Goal: Task Accomplishment & Management: Use online tool/utility

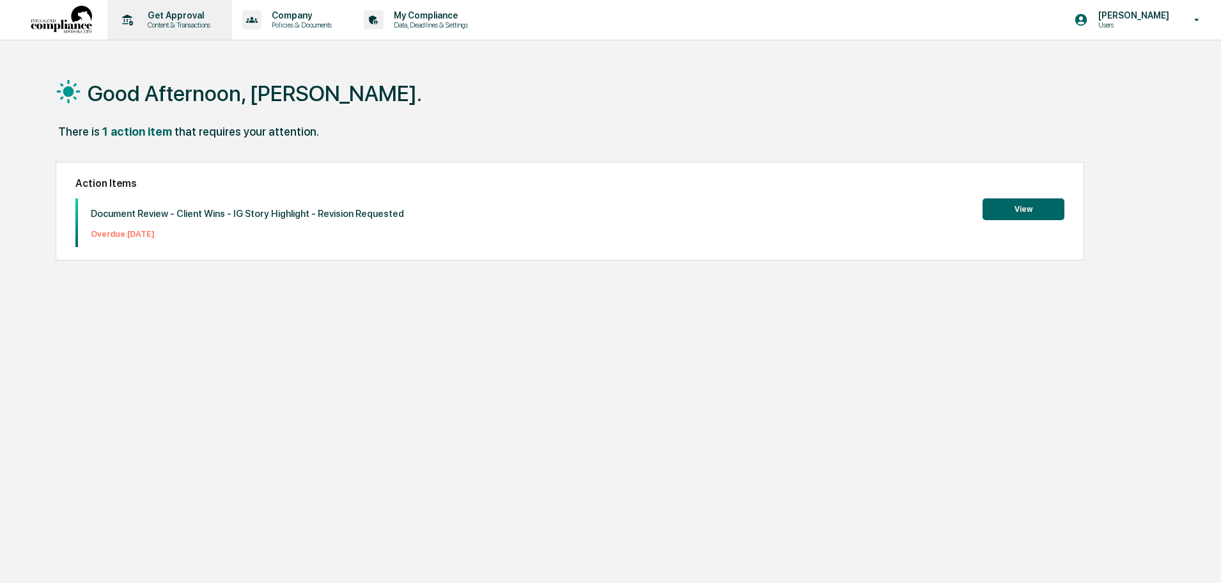
click at [160, 24] on p "Content & Transactions" at bounding box center [176, 24] width 79 height 9
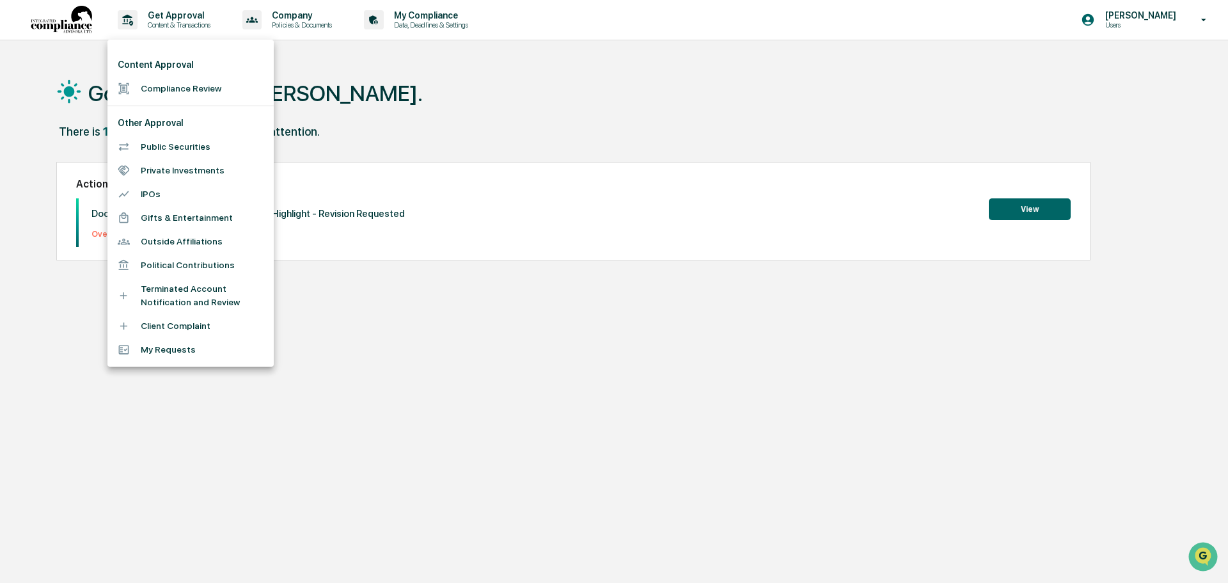
click at [159, 83] on li "Compliance Review" at bounding box center [190, 89] width 166 height 24
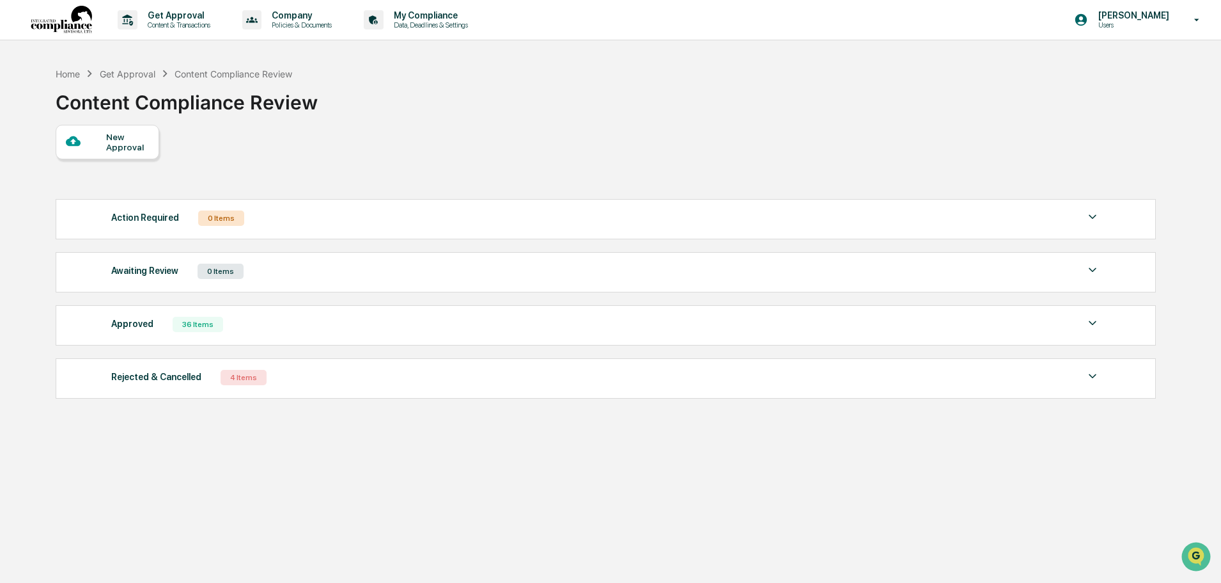
click at [102, 139] on div at bounding box center [86, 142] width 40 height 16
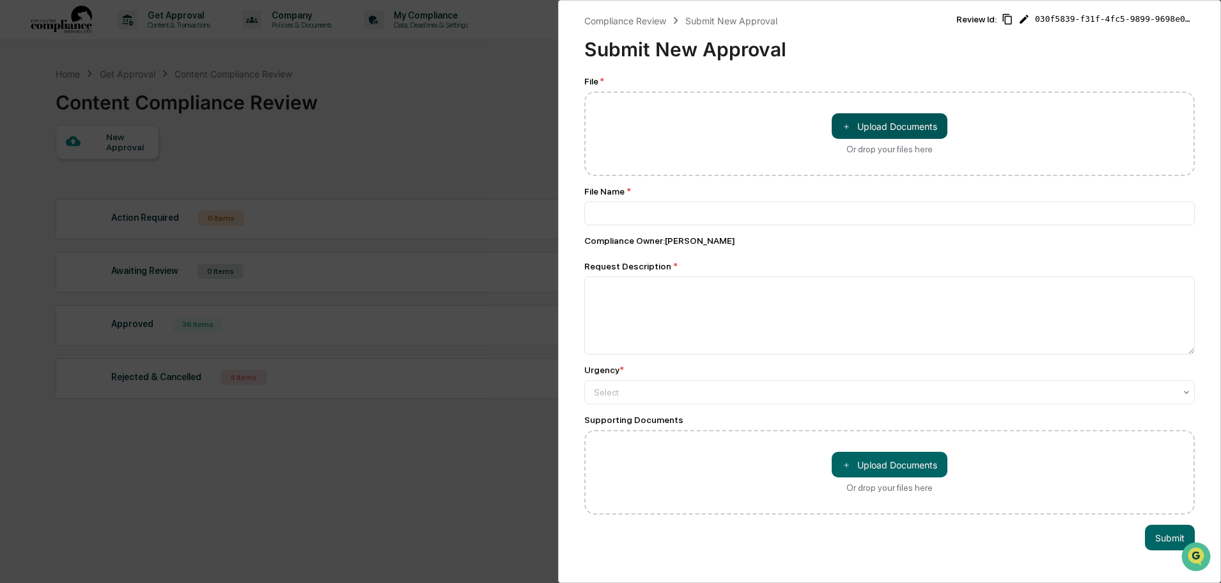
click at [897, 130] on button "＋ Upload Documents" at bounding box center [890, 126] width 116 height 26
type input "**********"
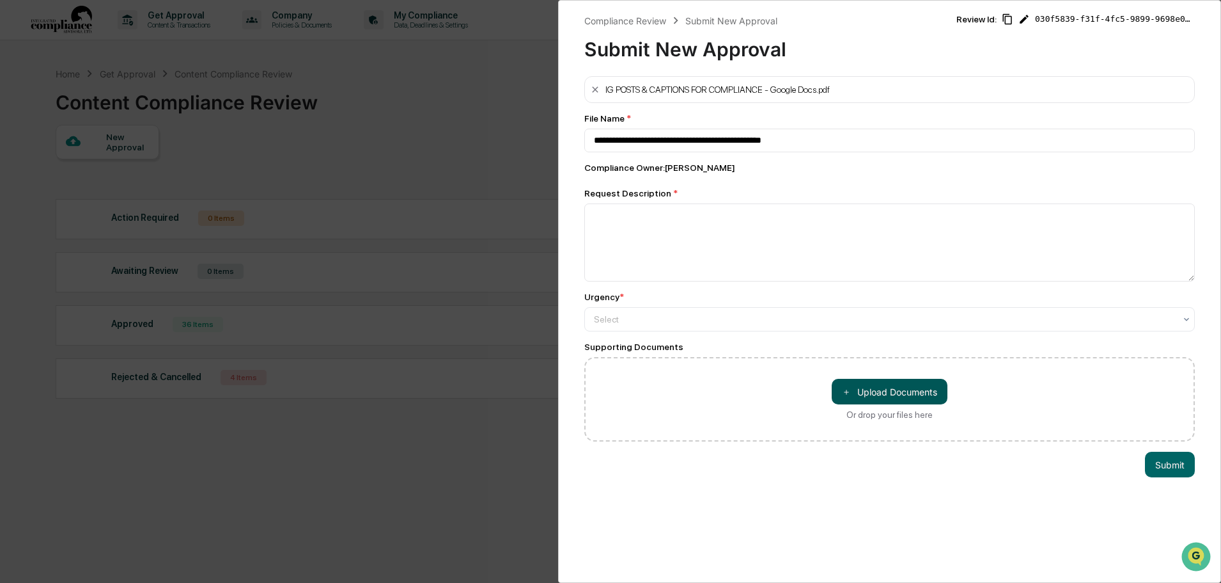
click at [922, 391] on button "＋ Upload Documents" at bounding box center [890, 392] width 116 height 26
click at [716, 237] on textarea at bounding box center [890, 242] width 611 height 78
type textarea "*"
type textarea "**********"
click at [748, 324] on div at bounding box center [884, 319] width 581 height 13
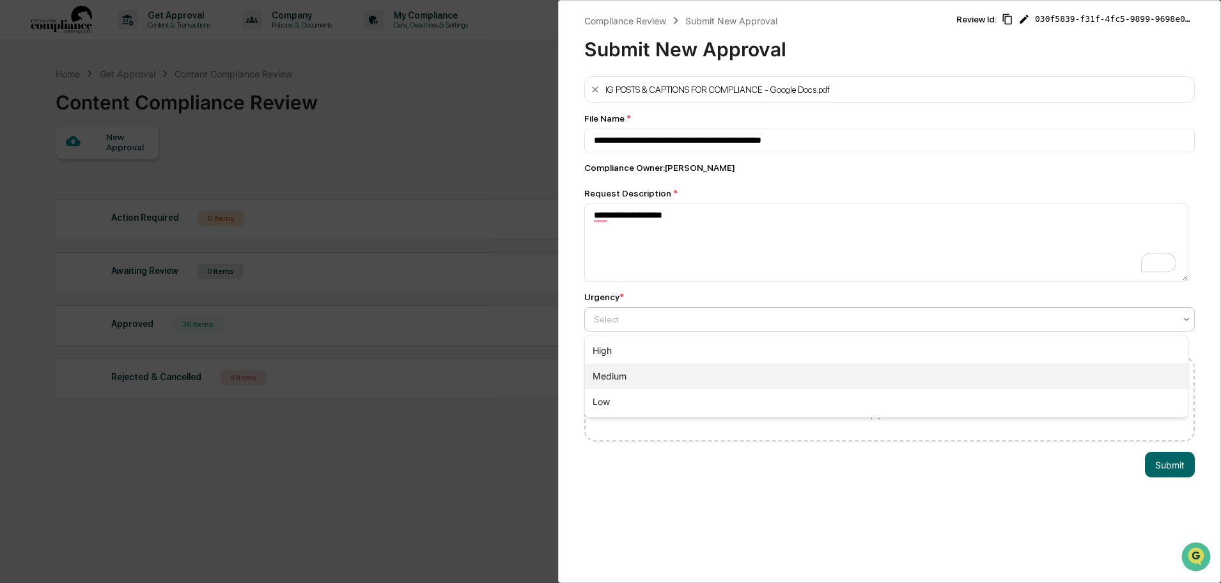
click at [648, 373] on div "Medium" at bounding box center [886, 376] width 603 height 26
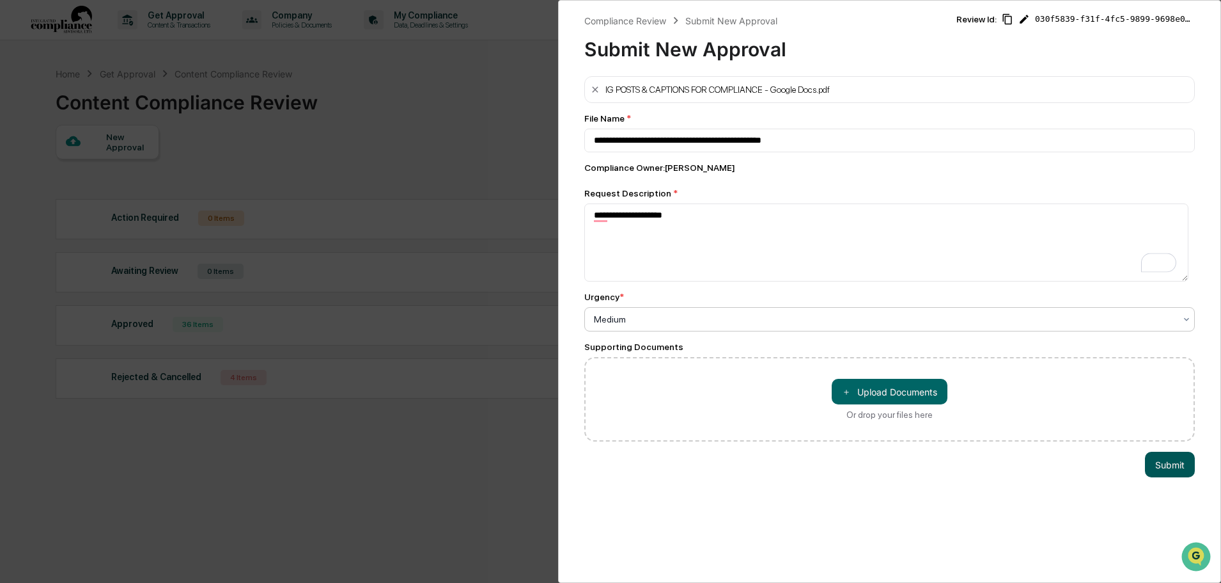
click at [1180, 464] on button "Submit" at bounding box center [1170, 465] width 50 height 26
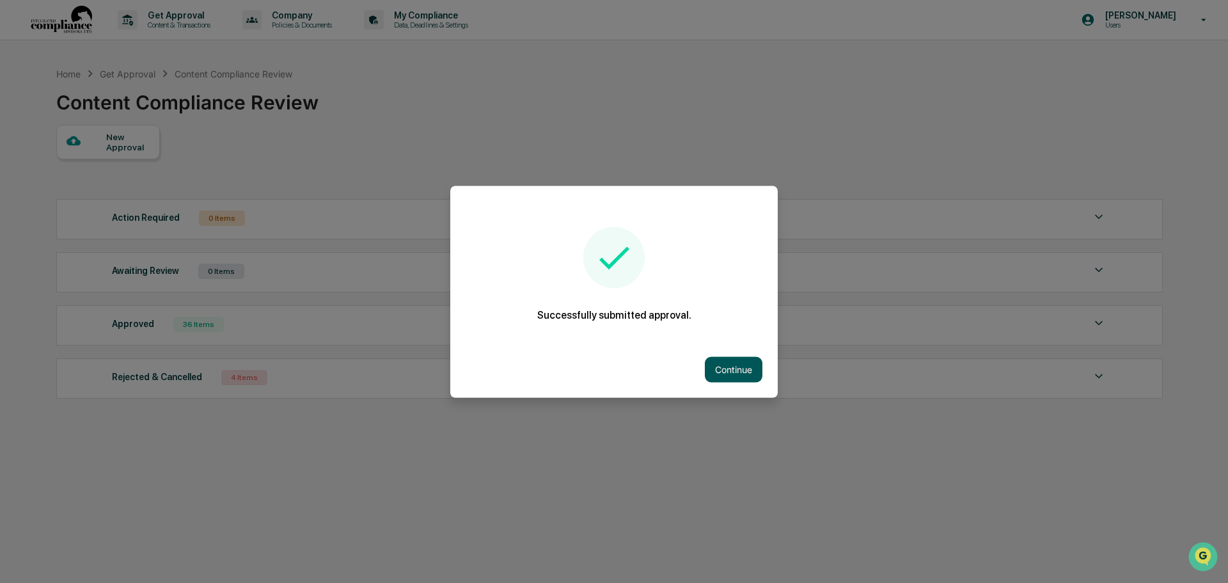
click at [746, 371] on button "Continue" at bounding box center [734, 369] width 58 height 26
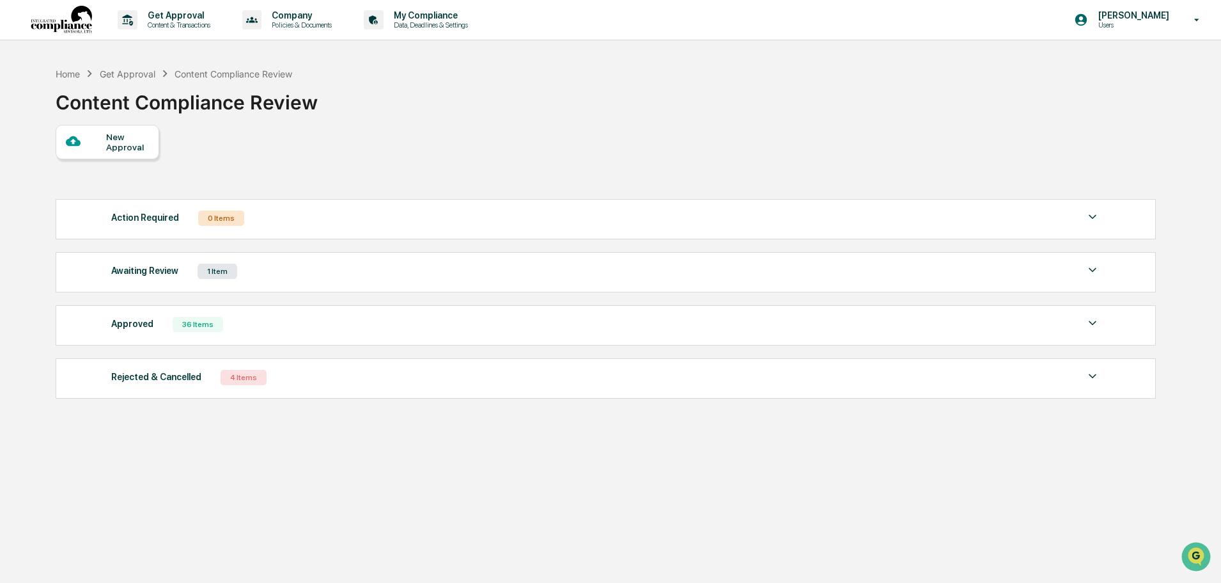
click at [233, 276] on div "1 Item" at bounding box center [218, 270] width 40 height 15
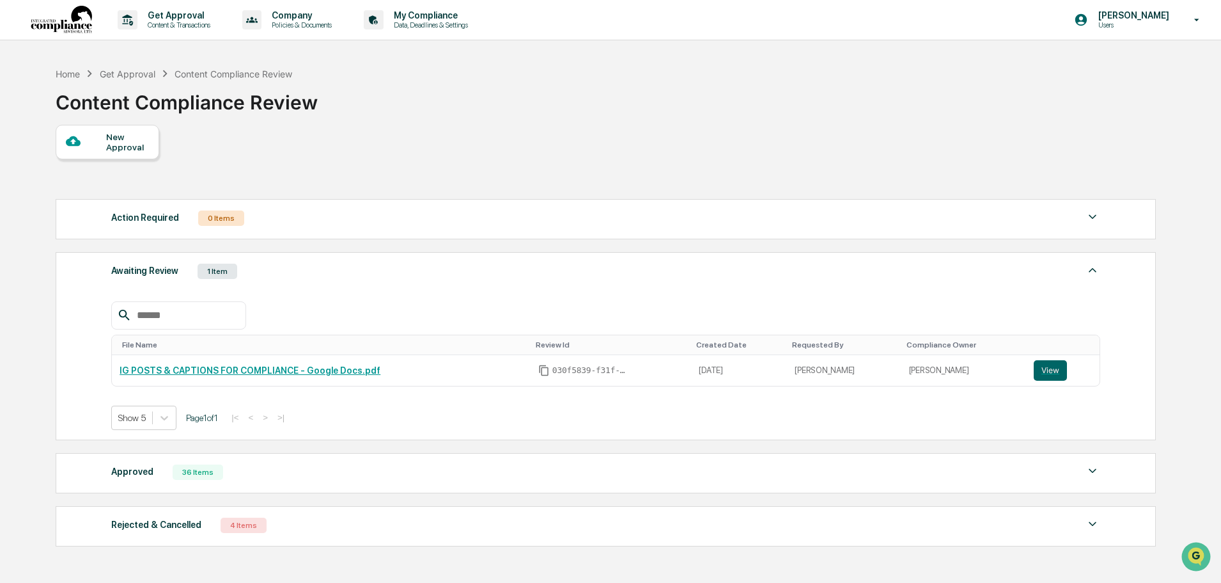
click at [233, 276] on div "1 Item" at bounding box center [218, 270] width 40 height 15
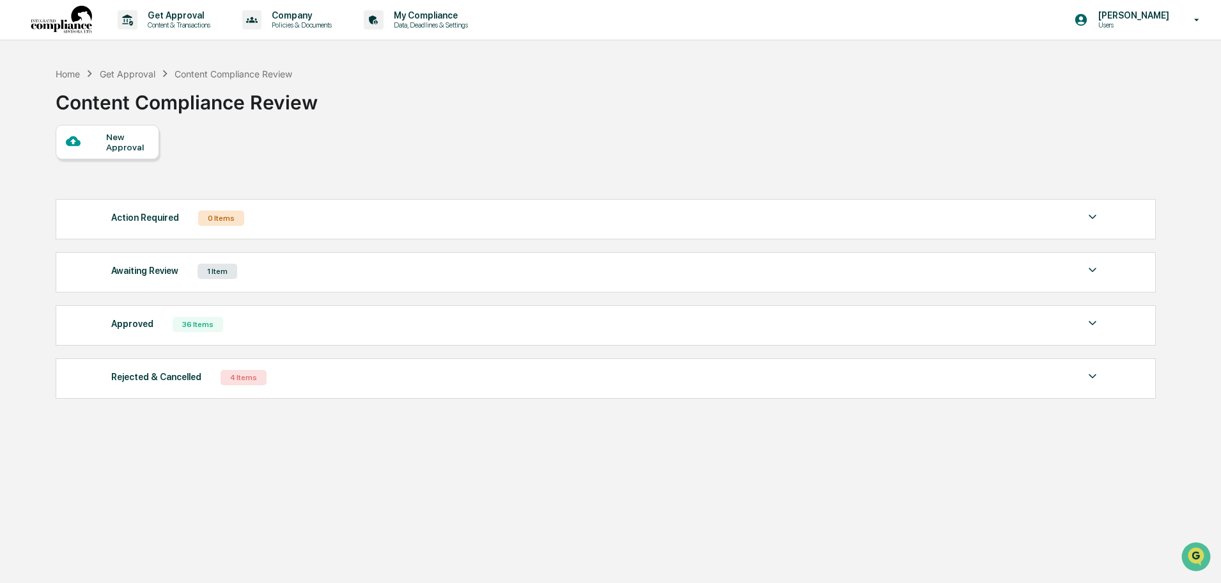
click at [268, 326] on div "Approved 36 Items" at bounding box center [605, 324] width 989 height 18
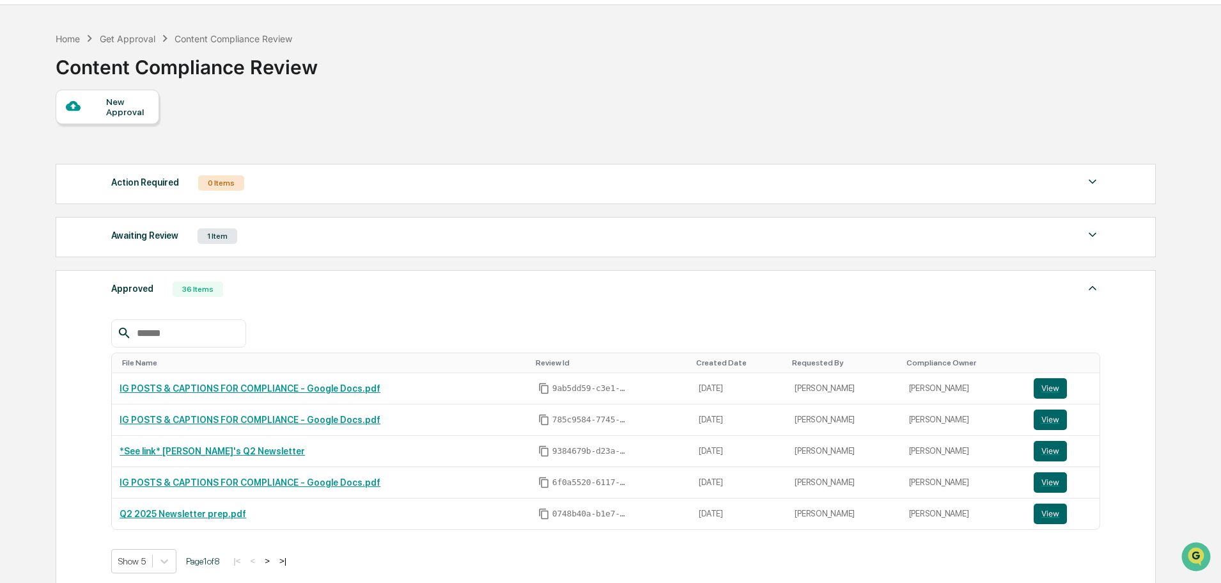
scroll to position [64, 0]
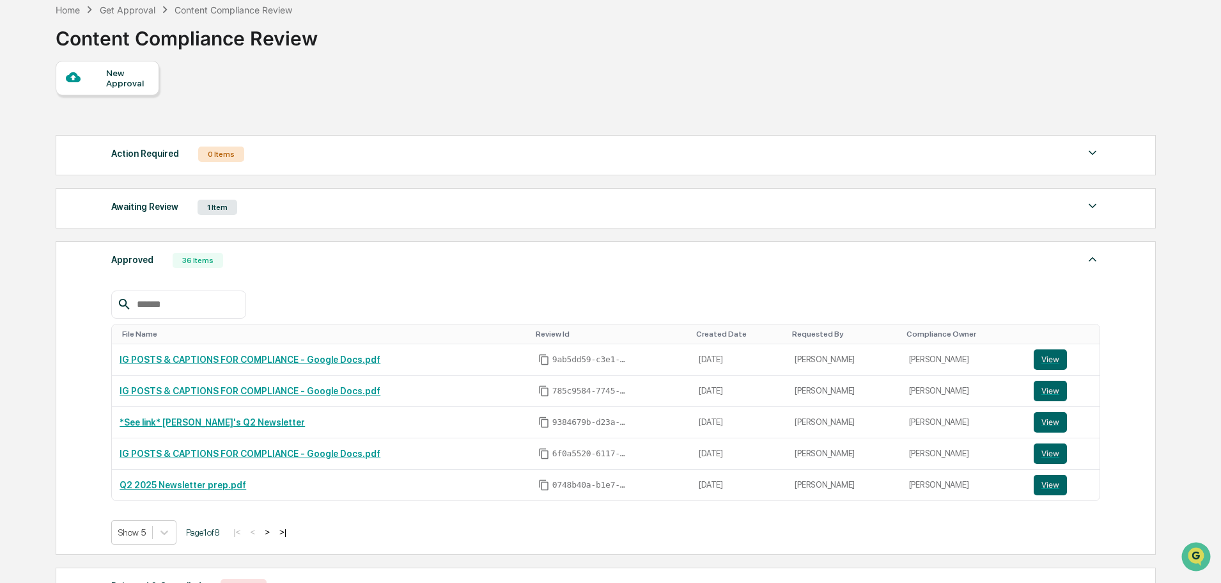
click at [337, 269] on div "Approved 36 Items File Name Review Id Created Date Requested By Compliance Owne…" at bounding box center [606, 397] width 1101 height 313
click at [292, 253] on div "Approved 36 Items" at bounding box center [605, 260] width 989 height 18
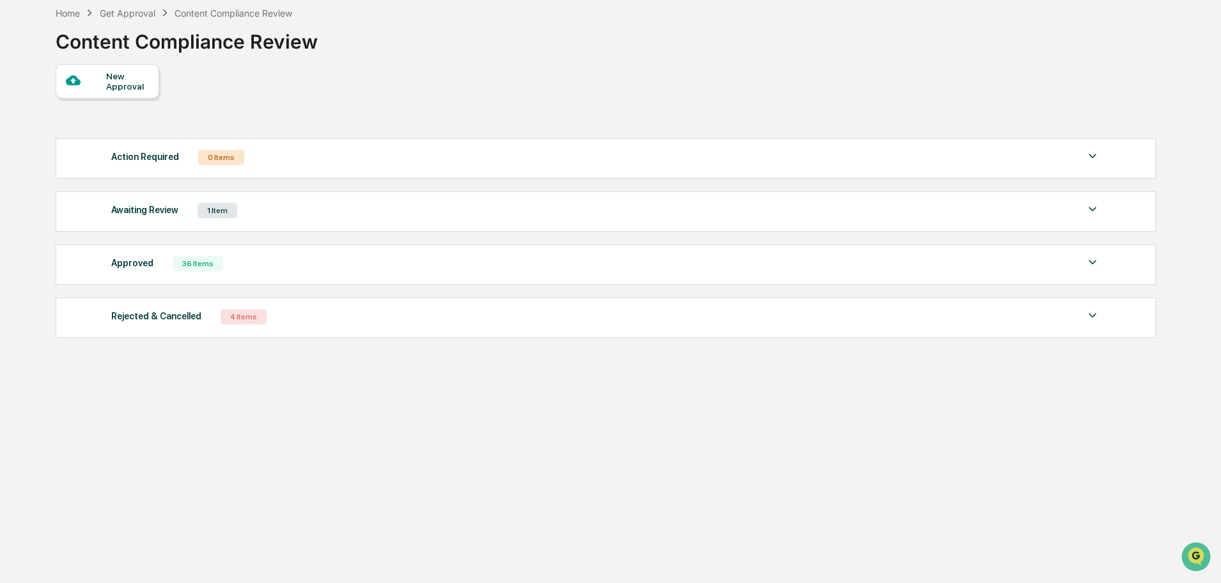
scroll to position [61, 0]
click at [282, 312] on div "Rejected & Cancelled 4 Items" at bounding box center [605, 317] width 989 height 18
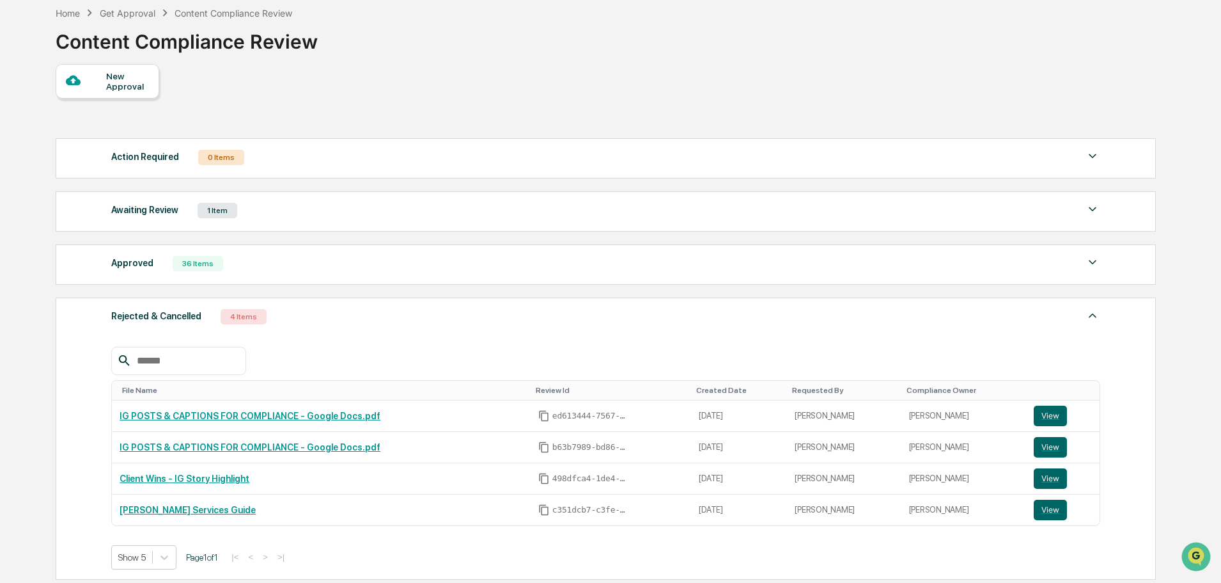
scroll to position [64, 0]
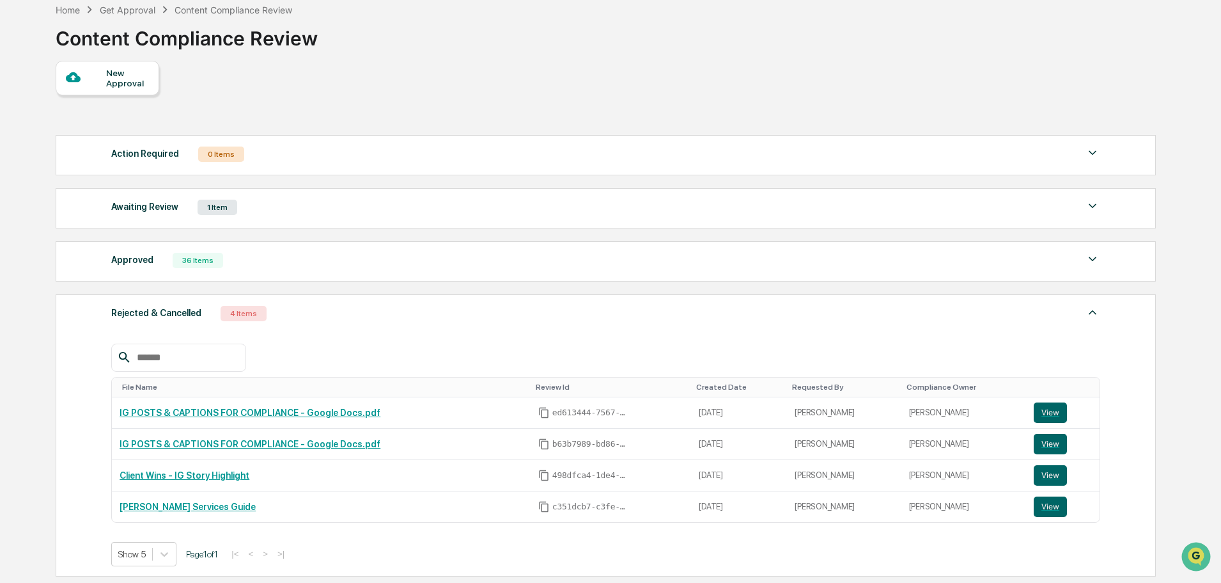
click at [316, 309] on div "Rejected & Cancelled 4 Items" at bounding box center [605, 313] width 989 height 18
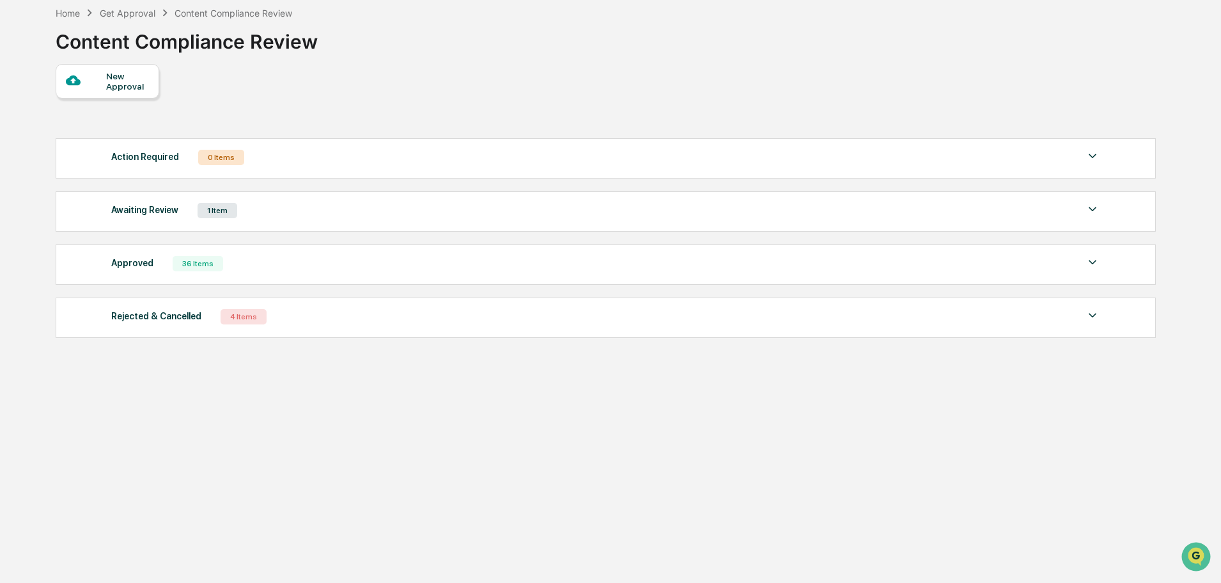
click at [316, 246] on div "Approved 36 Items File Name Review Id Created Date Requested By Compliance Owne…" at bounding box center [606, 264] width 1101 height 40
click at [309, 210] on div "Awaiting Review 1 Item" at bounding box center [605, 210] width 989 height 18
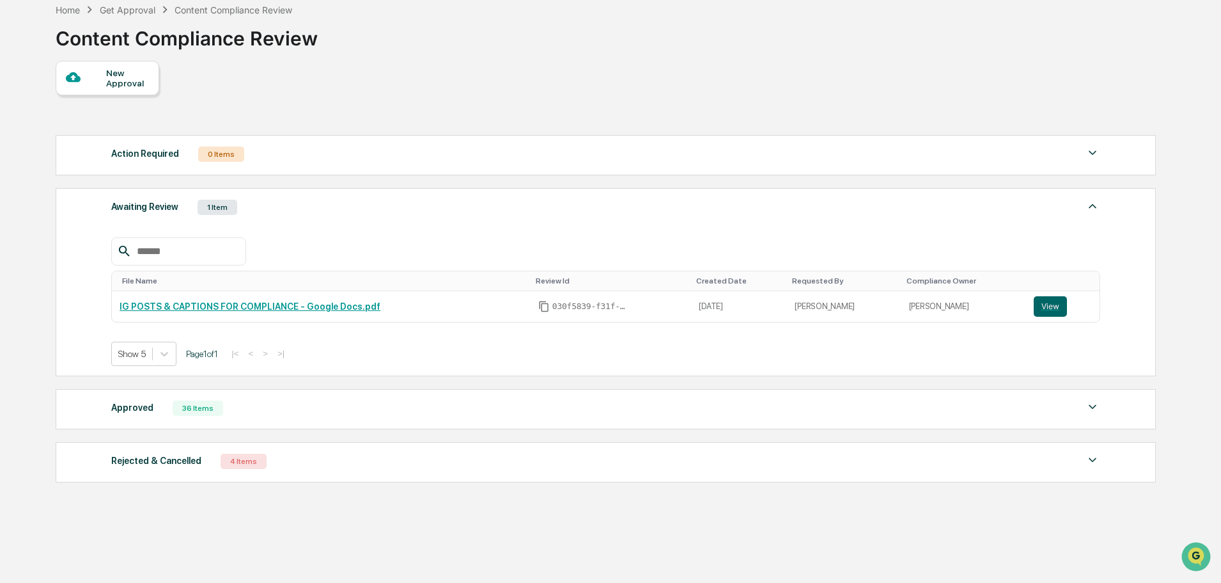
click at [309, 210] on div "Awaiting Review 1 Item" at bounding box center [605, 207] width 989 height 18
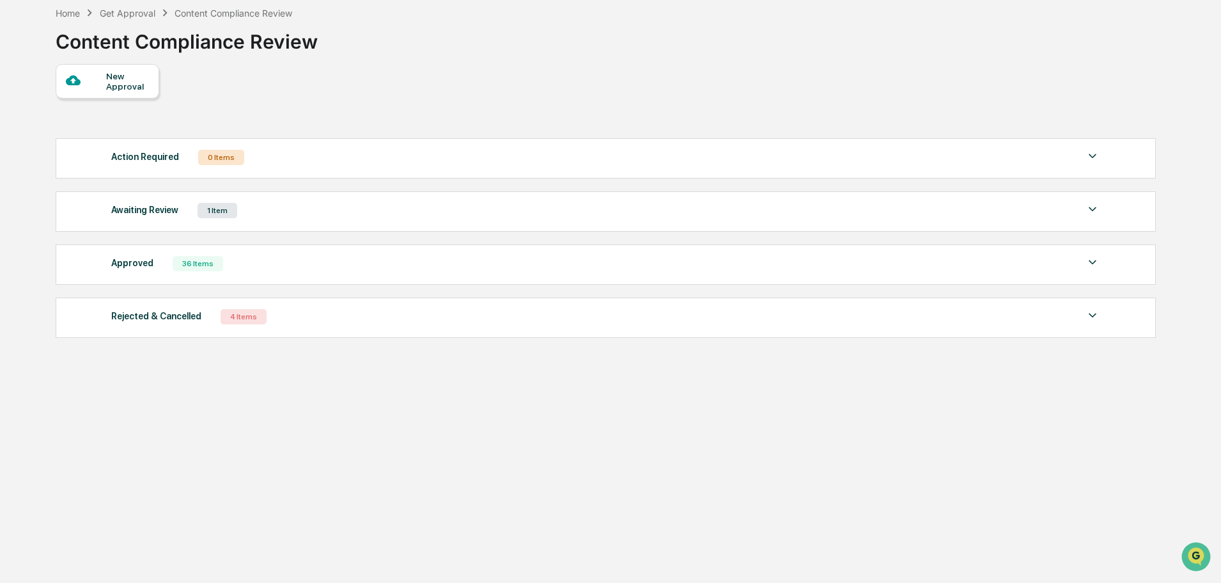
click at [273, 262] on div "Approved 36 Items" at bounding box center [605, 264] width 989 height 18
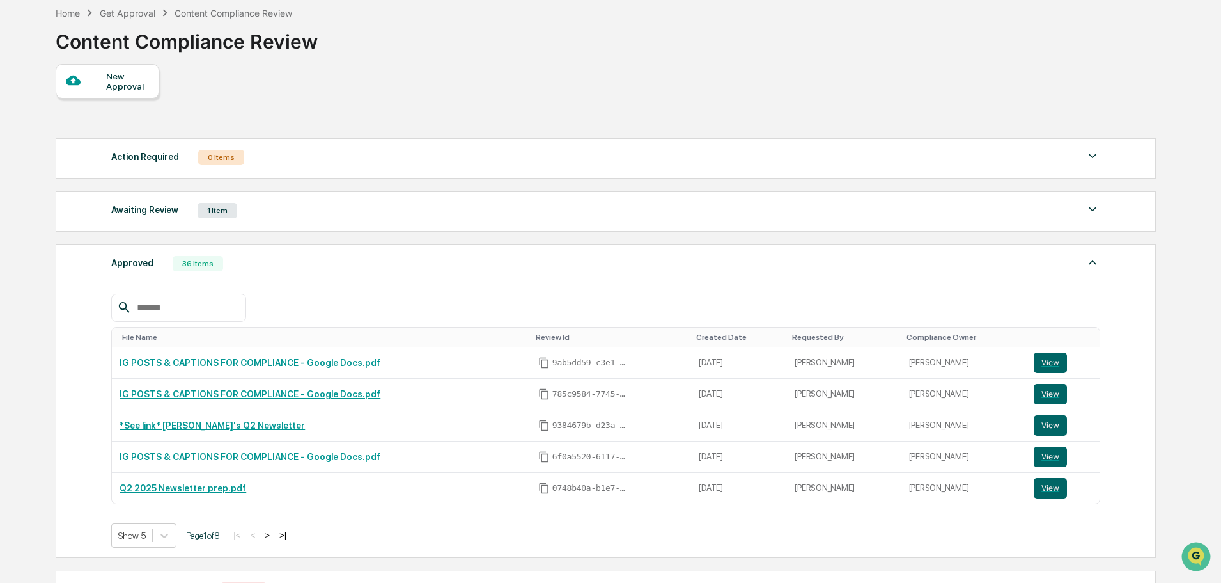
scroll to position [64, 0]
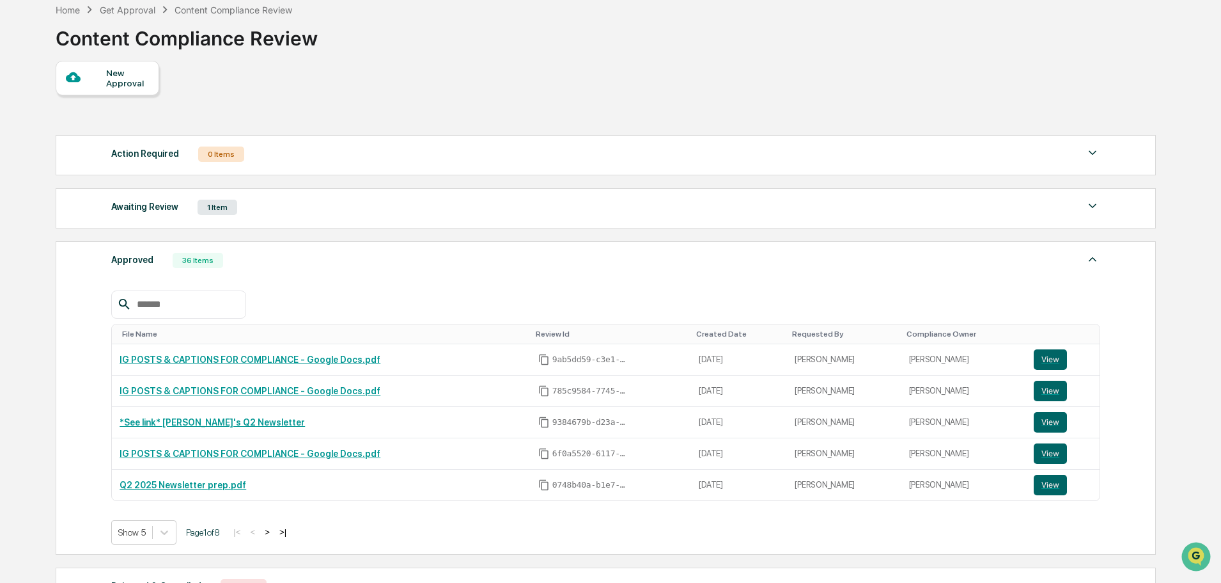
click at [273, 262] on div "Approved 36 Items" at bounding box center [605, 260] width 989 height 18
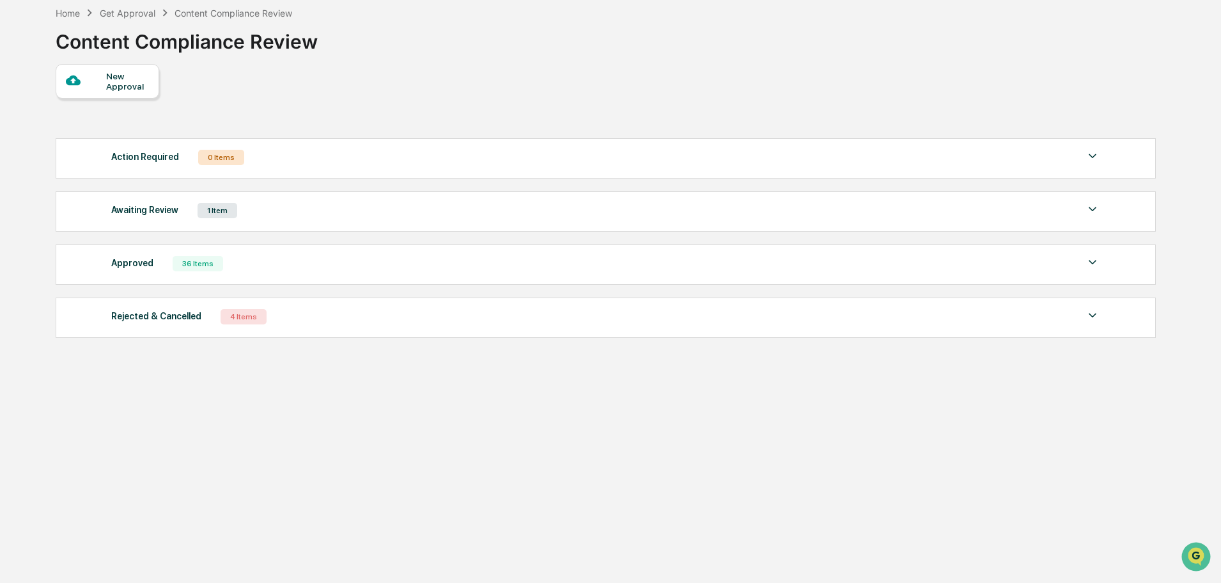
scroll to position [61, 0]
